Goal: Task Accomplishment & Management: Use online tool/utility

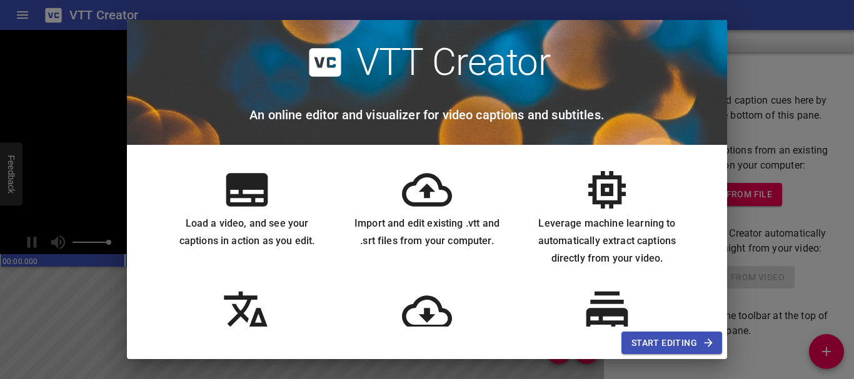
click at [689, 342] on span "Start Editing" at bounding box center [671, 344] width 81 height 16
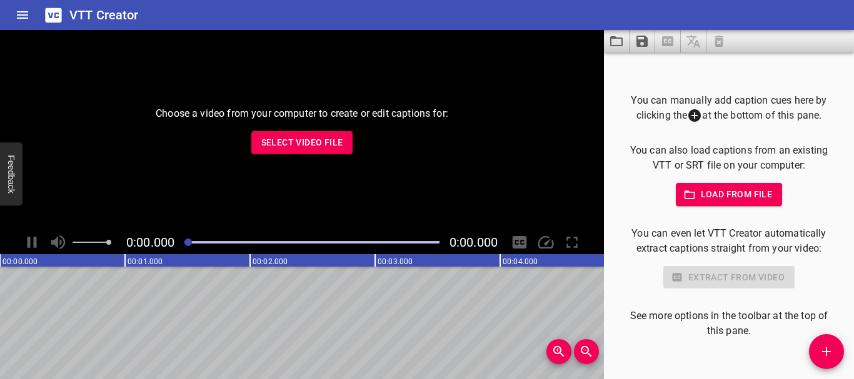
click at [317, 147] on span "Select Video File" at bounding box center [302, 143] width 82 height 16
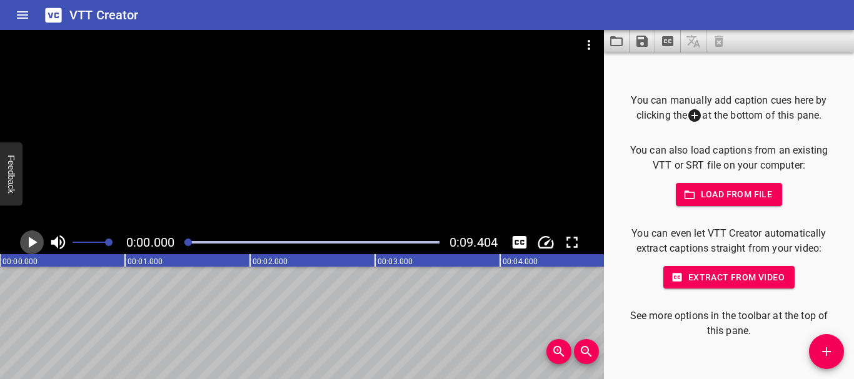
click at [41, 239] on icon "Play/Pause" at bounding box center [31, 242] width 19 height 19
click at [36, 238] on icon "Play/Pause" at bounding box center [31, 242] width 9 height 11
click at [734, 282] on span "Extract from video" at bounding box center [728, 278] width 111 height 16
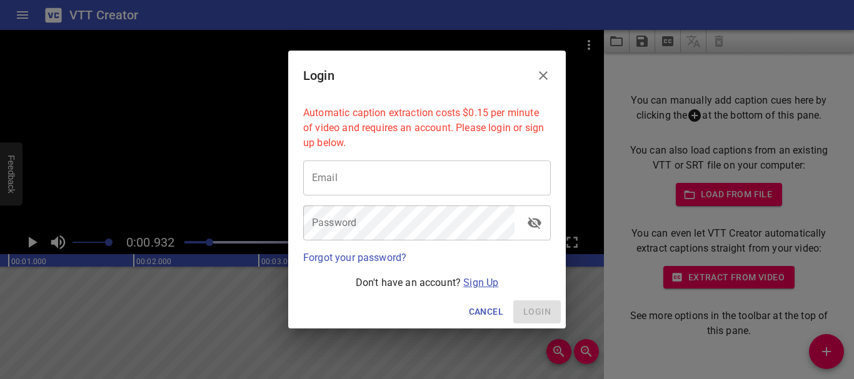
click at [479, 284] on link "Sign Up" at bounding box center [480, 283] width 35 height 12
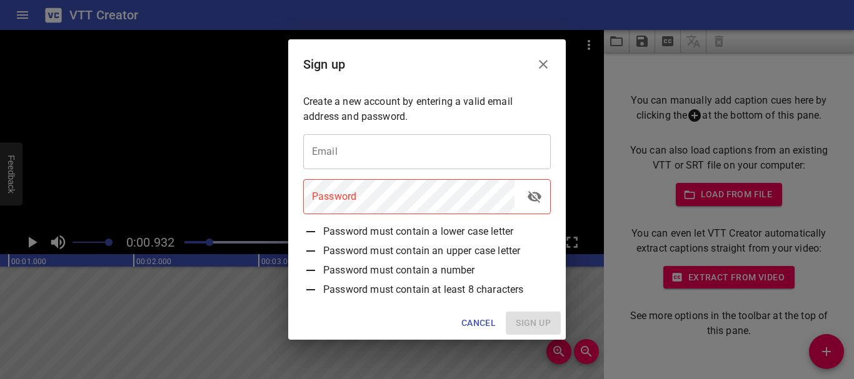
click at [391, 155] on input "email" at bounding box center [426, 151] width 247 height 35
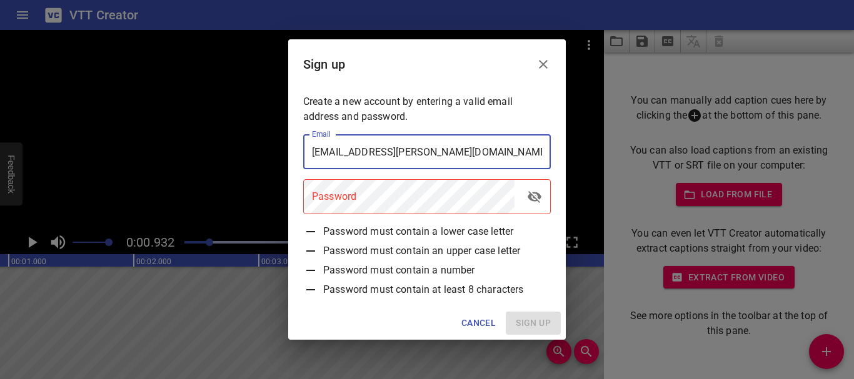
type input "[EMAIL_ADDRESS][PERSON_NAME][DOMAIN_NAME]"
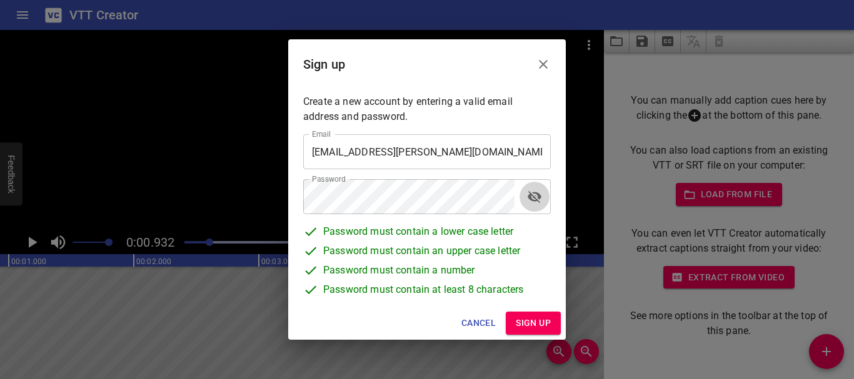
click at [534, 322] on span "Sign up" at bounding box center [532, 324] width 35 height 16
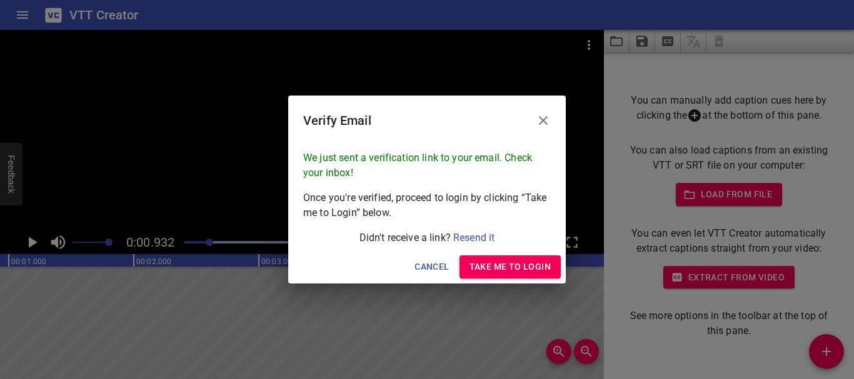
click at [524, 264] on span "Take me to Login" at bounding box center [509, 267] width 81 height 16
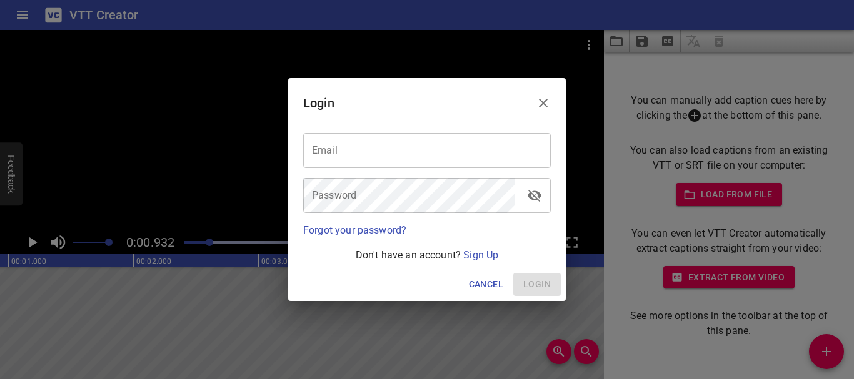
click at [420, 152] on input "email" at bounding box center [426, 150] width 247 height 35
click at [344, 144] on input "email" at bounding box center [426, 150] width 247 height 35
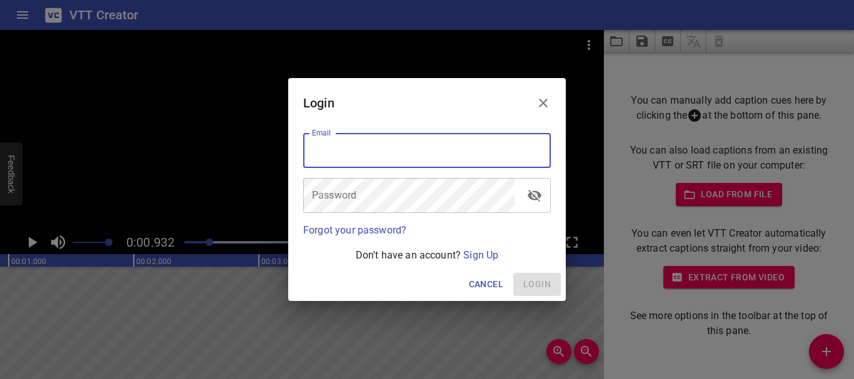
click at [345, 144] on input "email" at bounding box center [426, 150] width 247 height 35
click at [397, 147] on input "email" at bounding box center [426, 150] width 247 height 35
click at [539, 102] on icon "Close" at bounding box center [542, 103] width 15 height 15
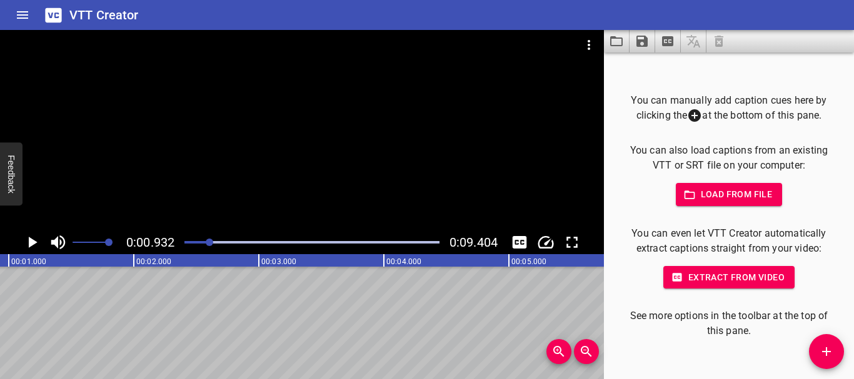
click at [727, 274] on span "Extract from video" at bounding box center [728, 278] width 111 height 16
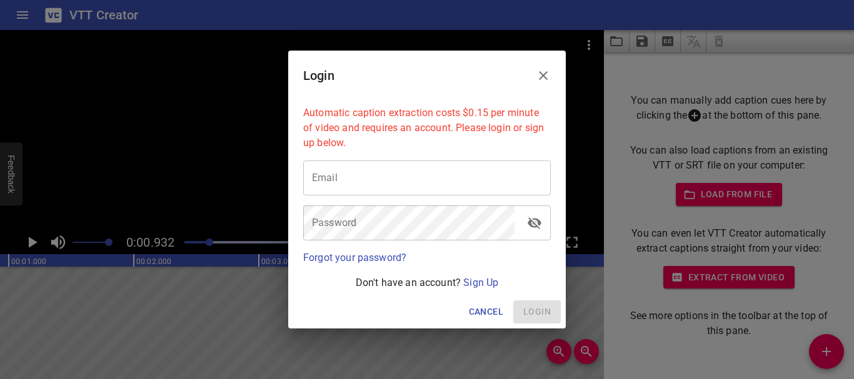
click at [421, 174] on input "email" at bounding box center [426, 178] width 247 height 35
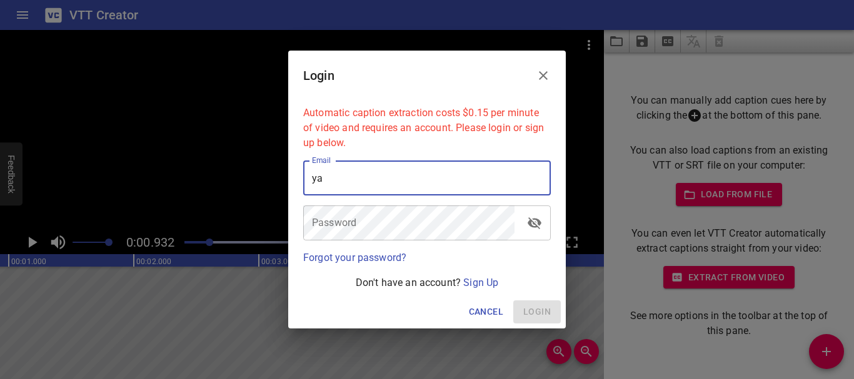
type input "y"
click at [399, 182] on input "email" at bounding box center [426, 178] width 247 height 35
paste input "[EMAIL_ADDRESS][PERSON_NAME][DOMAIN_NAME]"
type input "[EMAIL_ADDRESS][PERSON_NAME][DOMAIN_NAME]"
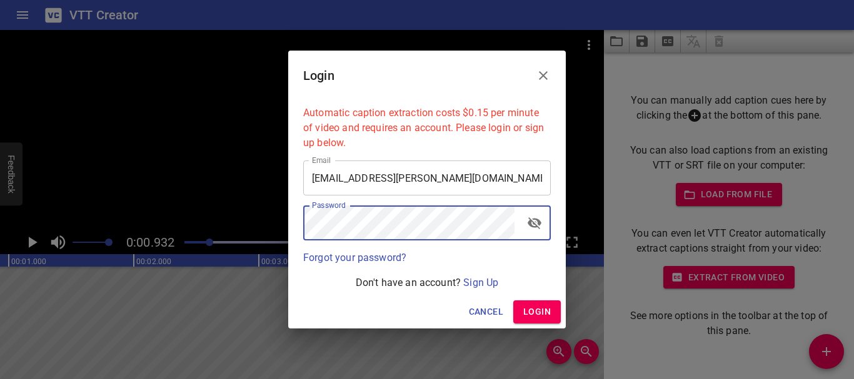
click at [535, 263] on p "Forgot your password?" at bounding box center [426, 258] width 247 height 15
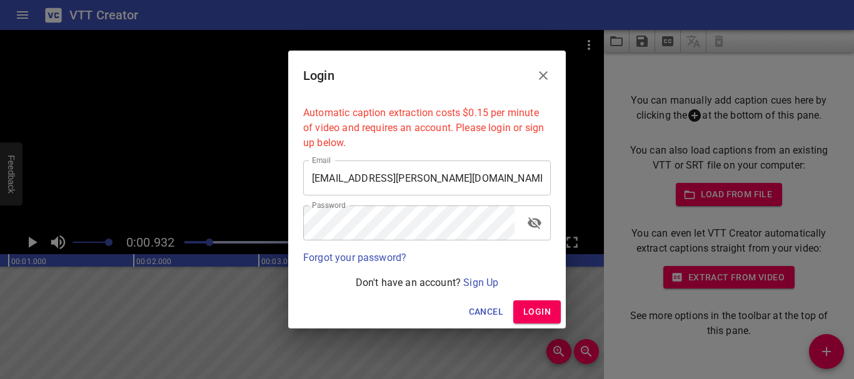
click at [545, 314] on span "Login" at bounding box center [536, 312] width 27 height 16
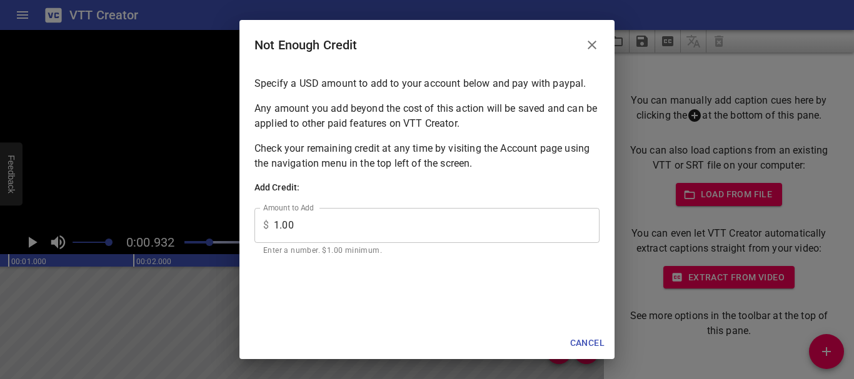
scroll to position [92, 0]
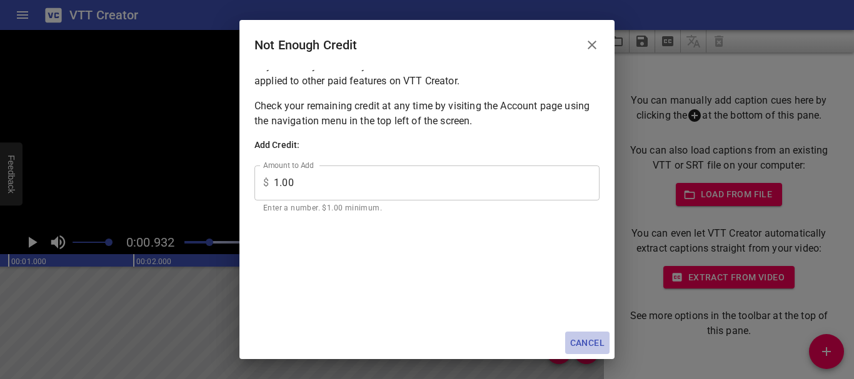
click at [585, 339] on span "Cancel" at bounding box center [587, 344] width 34 height 16
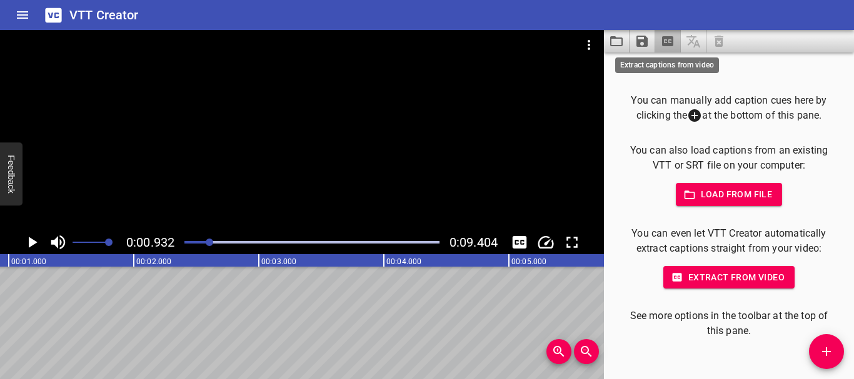
click at [662, 43] on icon "Extract captions from video" at bounding box center [667, 41] width 11 height 10
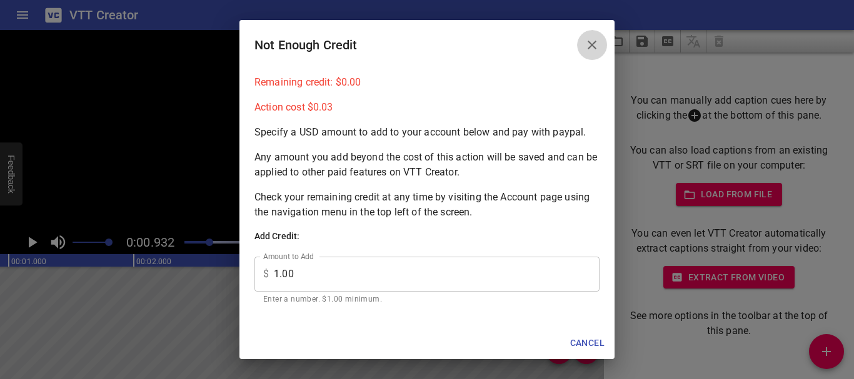
drag, startPoint x: 589, startPoint y: 47, endPoint x: 507, endPoint y: 32, distance: 83.9
click at [589, 47] on icon "Close" at bounding box center [591, 45] width 9 height 9
